Goal: Task Accomplishment & Management: Manage account settings

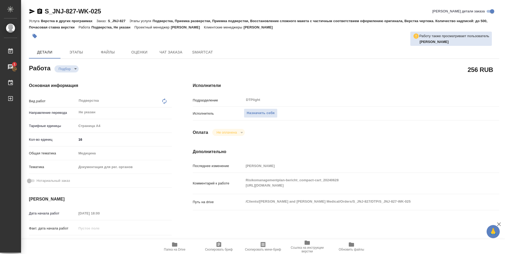
click at [173, 246] on icon "button" at bounding box center [174, 244] width 5 height 4
click at [263, 113] on span "Назначить себя" at bounding box center [261, 113] width 28 height 6
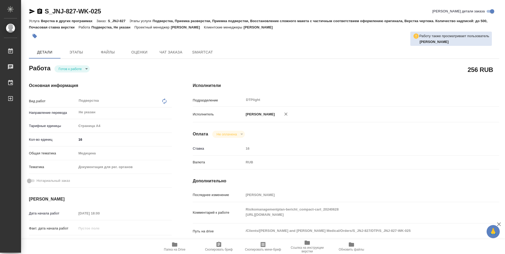
type textarea "x"
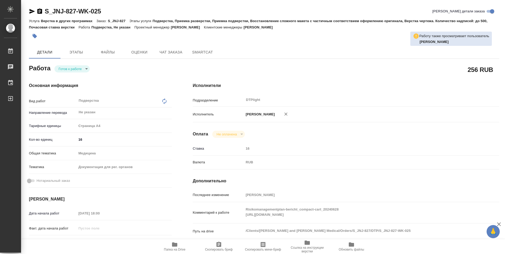
type textarea "x"
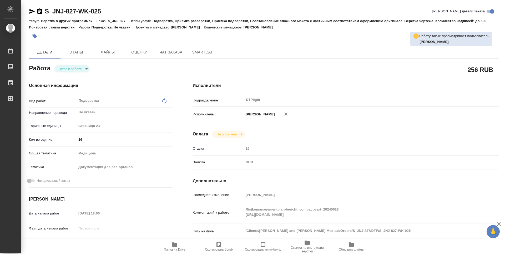
type textarea "x"
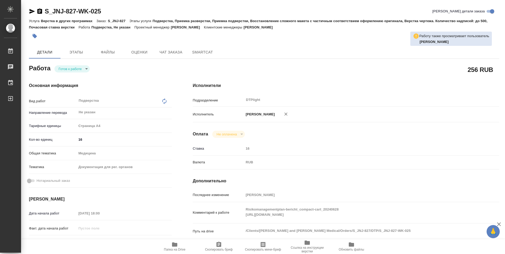
click at [69, 68] on body "🙏 .cls-1 fill:#fff; AWATERA Zubakova Viktoriya Работы Чаты График Выйти S_JNJ-8…" at bounding box center [252, 127] width 505 height 254
type textarea "x"
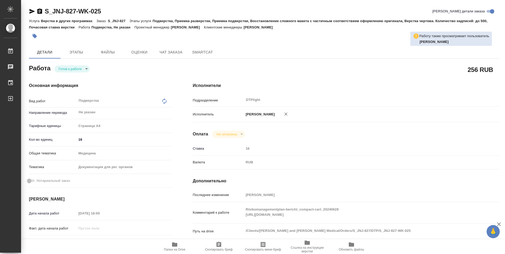
type textarea "x"
click at [71, 68] on button "В работе" at bounding box center [67, 69] width 17 height 6
type textarea "x"
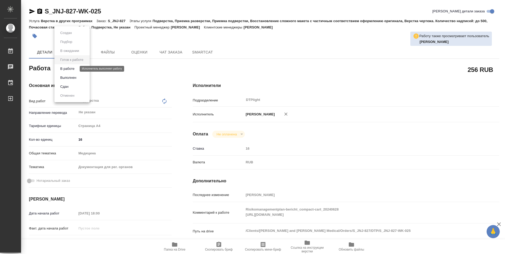
type textarea "x"
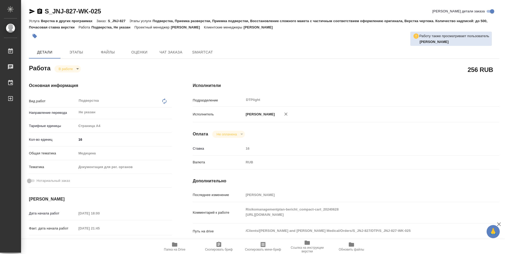
type textarea "x"
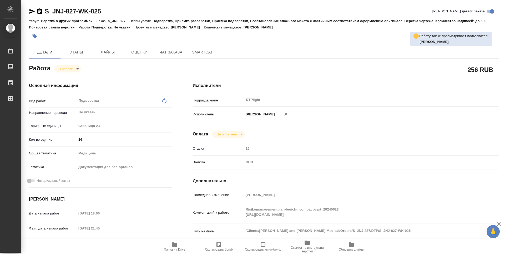
type textarea "x"
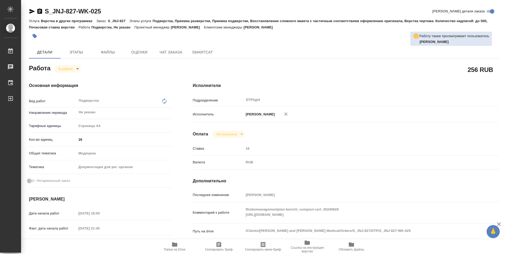
type textarea "x"
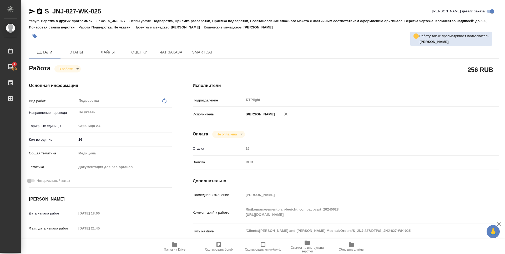
type textarea "x"
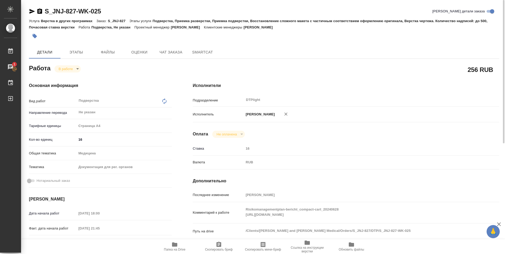
click at [30, 11] on icon "button" at bounding box center [32, 11] width 6 height 5
click at [178, 245] on span "Папка на Drive" at bounding box center [175, 246] width 38 height 10
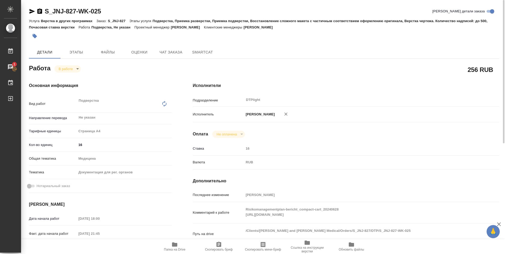
type textarea "x"
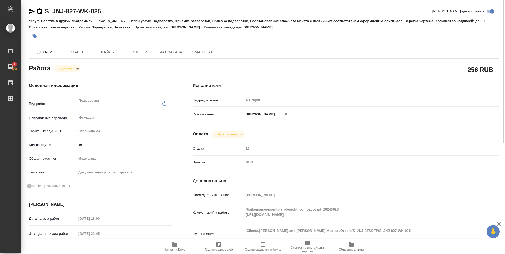
type textarea "x"
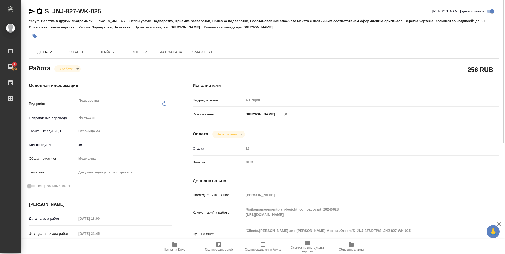
type textarea "x"
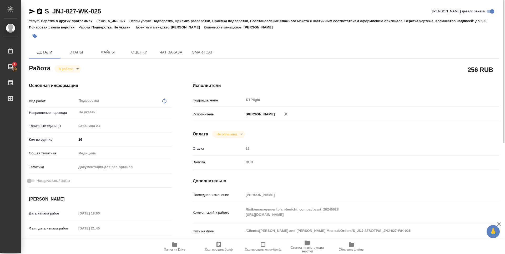
type textarea "x"
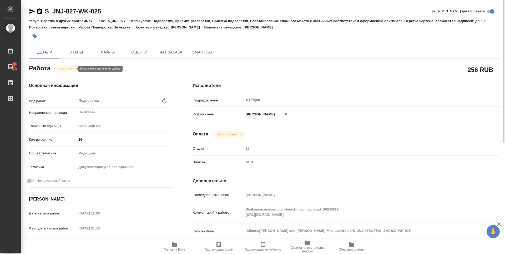
click at [64, 67] on body "🙏 .cls-1 fill:#fff; AWATERA Zubakova Viktoriya Работы 1 Чаты График Выйти S_JNJ…" at bounding box center [252, 127] width 505 height 254
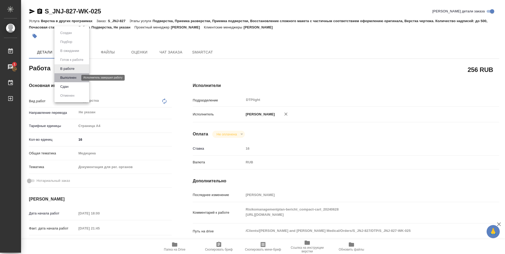
click at [67, 76] on button "Выполнен" at bounding box center [68, 78] width 19 height 6
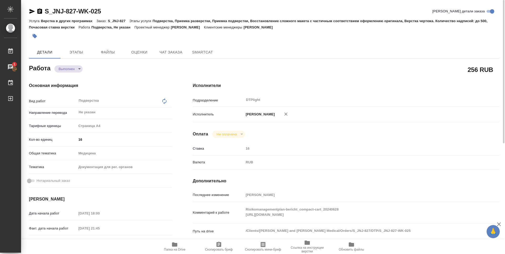
type textarea "x"
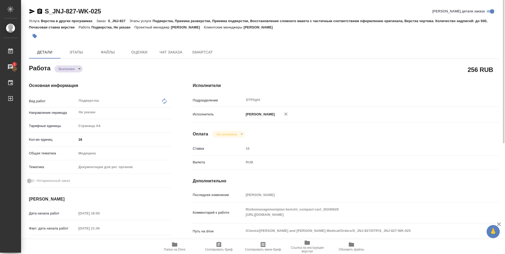
type textarea "x"
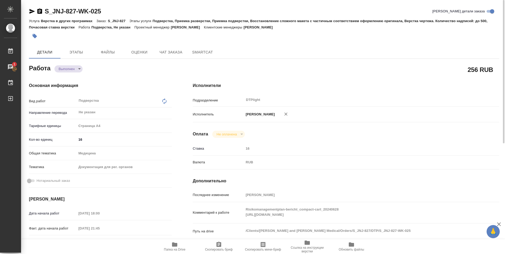
type textarea "x"
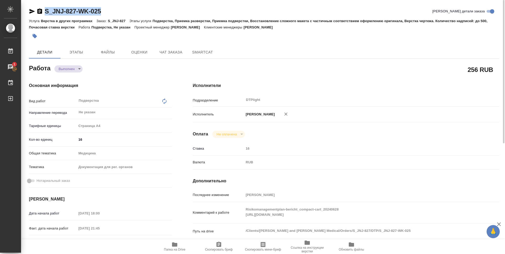
drag, startPoint x: 113, startPoint y: 10, endPoint x: 44, endPoint y: 12, distance: 68.7
click at [44, 12] on div "S_JNJ-827-WK-025 Кратко детали заказа" at bounding box center [264, 11] width 471 height 8
type textarea "x"
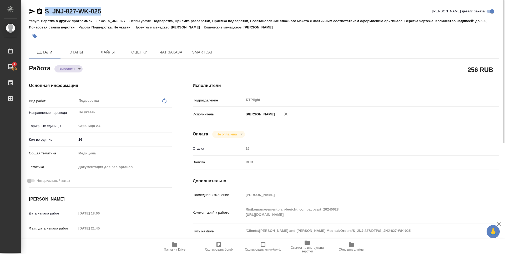
type textarea "x"
copy link "S_JNJ-827-WK-025"
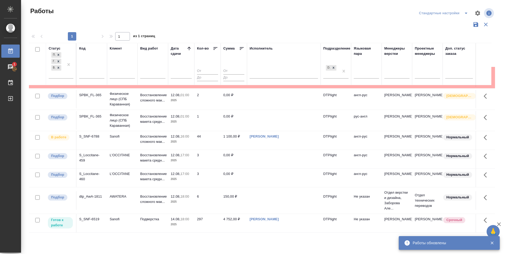
scroll to position [22, 0]
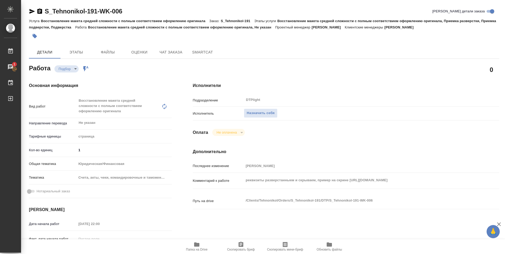
click at [197, 245] on icon "button" at bounding box center [196, 244] width 5 height 4
click at [283, 139] on div "Исполнители Подразделение DTPlight ​ Исполнитель Назначить себя Оплата Не оплач…" at bounding box center [346, 189] width 328 height 235
click at [263, 113] on span "Назначить себя" at bounding box center [261, 113] width 28 height 6
click at [273, 111] on span "Назначить себя" at bounding box center [261, 113] width 28 height 6
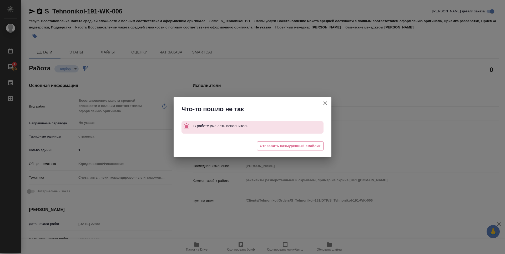
click at [327, 102] on icon "button" at bounding box center [325, 103] width 6 height 6
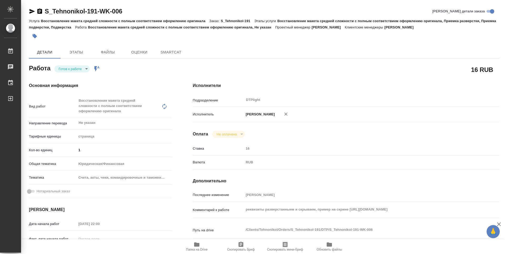
type textarea "x"
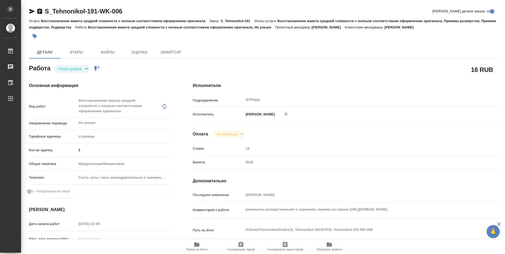
type textarea "x"
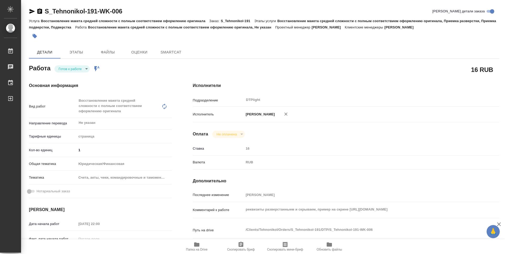
type textarea "x"
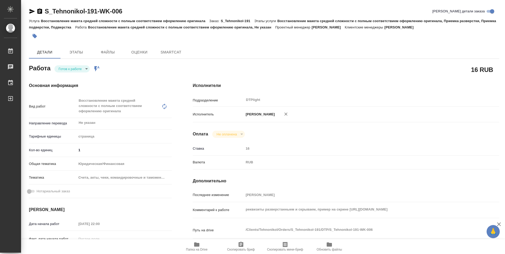
type textarea "x"
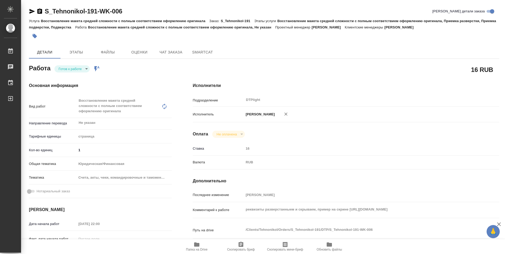
type textarea "x"
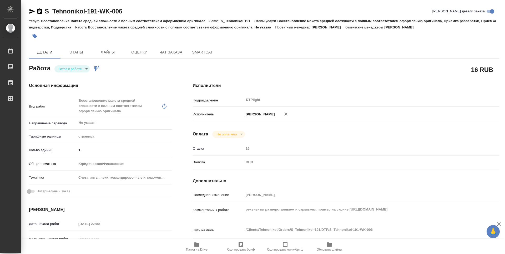
type textarea "x"
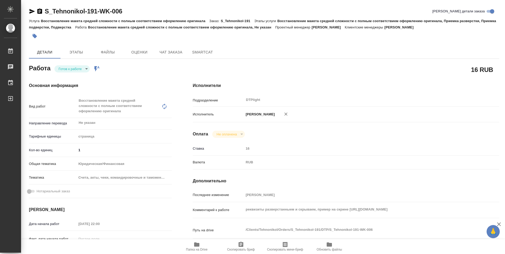
click at [79, 70] on body "🙏 .cls-1 fill:#fff; AWATERA Zubakova Viktoriya Работы Чаты График Выйти S_Tehno…" at bounding box center [252, 127] width 505 height 254
click at [76, 68] on button "В работе" at bounding box center [67, 69] width 17 height 6
type textarea "x"
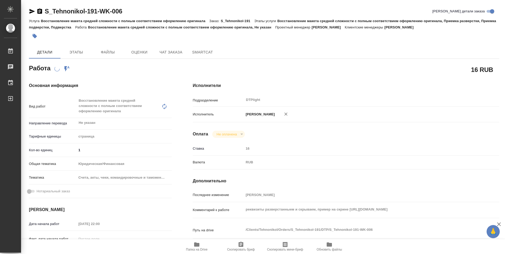
type textarea "x"
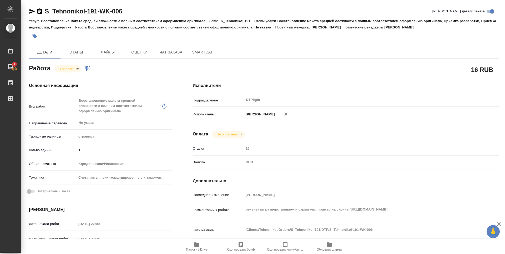
type textarea "x"
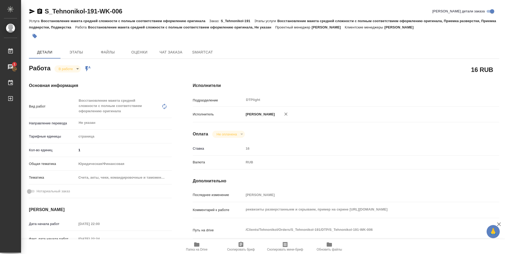
type textarea "x"
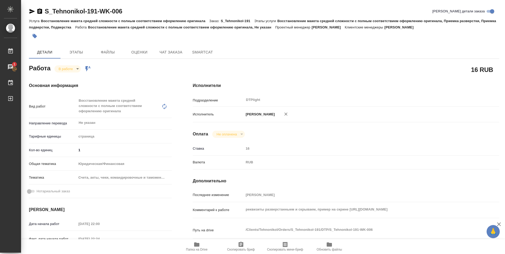
type textarea "x"
drag, startPoint x: 128, startPoint y: 9, endPoint x: 44, endPoint y: 8, distance: 84.0
click at [44, 8] on div "S_Tehnonikol-191-WK-006 Кратко детали заказа" at bounding box center [264, 11] width 471 height 8
copy link "S_Tehnonikol-191-WK-006"
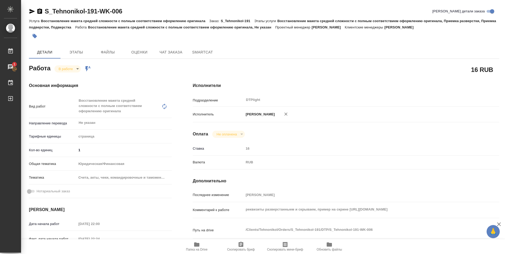
click at [279, 127] on div "Исполнители Подразделение DTPlight ​ Исполнитель [PERSON_NAME] Оплата Не оплаче…" at bounding box center [346, 189] width 328 height 235
type textarea "x"
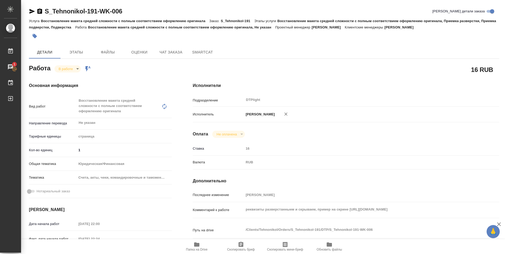
type textarea "x"
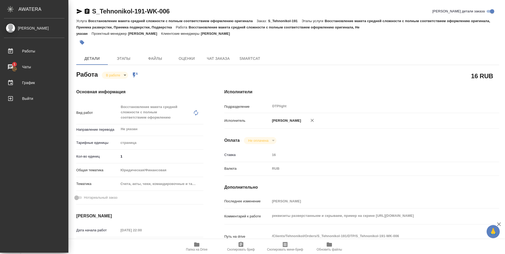
type textarea "x"
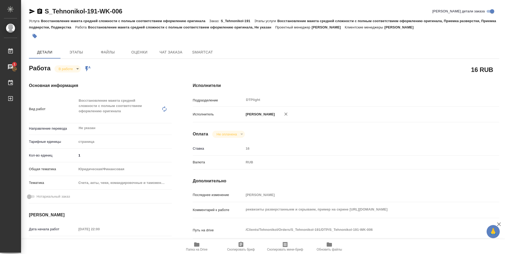
drag, startPoint x: 200, startPoint y: 245, endPoint x: 204, endPoint y: 245, distance: 4.2
click at [200, 245] on icon "button" at bounding box center [197, 244] width 6 height 6
type textarea "x"
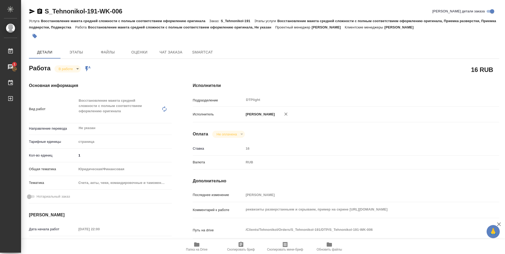
type textarea "x"
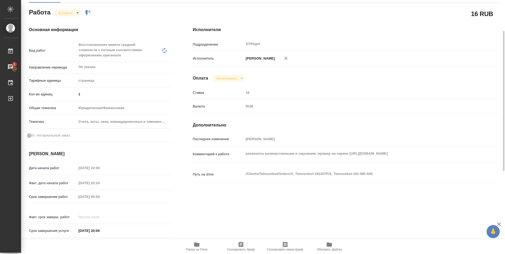
scroll to position [29, 0]
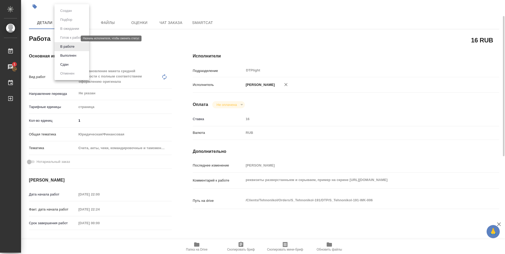
click at [64, 38] on body "🙏 .cls-1 fill:#fff; AWATERA Zubakova Viktoriya Работы 1 Чаты График Выйти S_Teh…" at bounding box center [252, 127] width 505 height 254
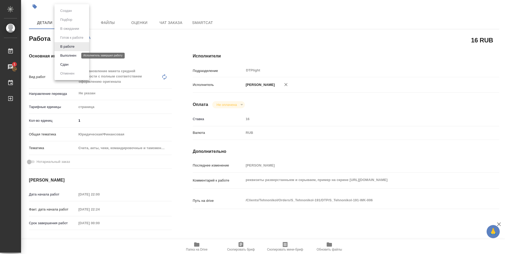
click at [74, 56] on button "Выполнен" at bounding box center [68, 56] width 19 height 6
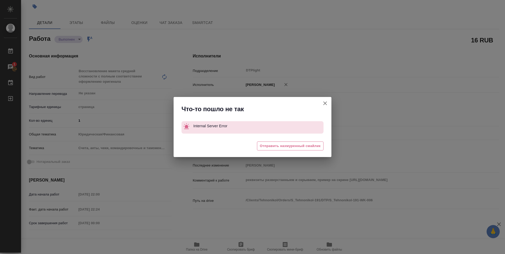
type textarea "x"
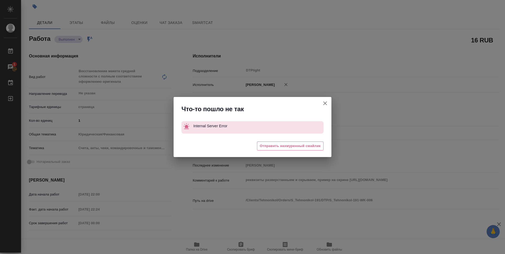
type textarea "x"
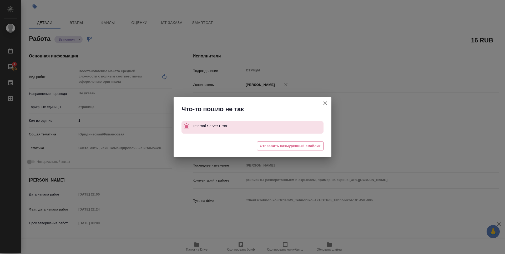
click at [325, 103] on icon "button" at bounding box center [325, 103] width 6 height 6
type textarea "x"
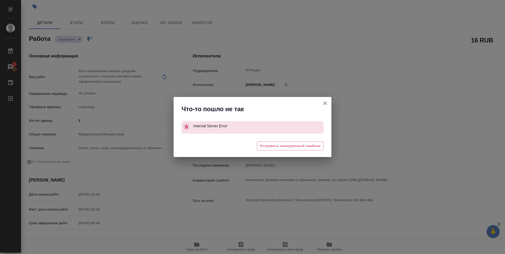
type textarea "x"
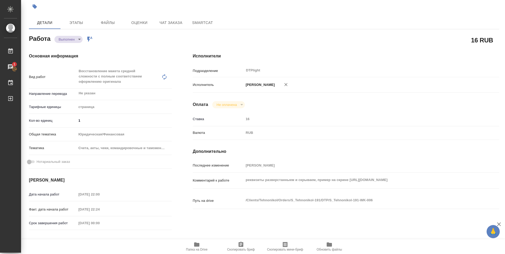
type textarea "x"
